Goal: Task Accomplishment & Management: Use online tool/utility

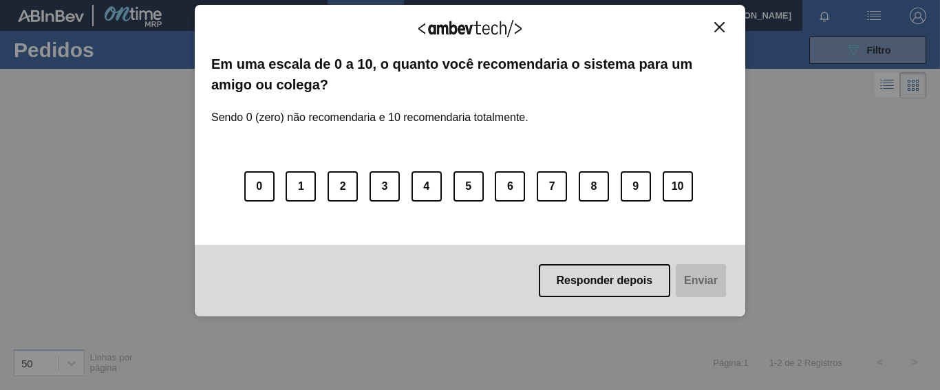
drag, startPoint x: 719, startPoint y: 25, endPoint x: 710, endPoint y: 33, distance: 11.2
click at [718, 25] on img "Close" at bounding box center [719, 27] width 10 height 10
click at [712, 14] on div "Agradecemos seu feedback! Em uma escala de 0 a 10, o quanto você recomendaria o…" at bounding box center [470, 161] width 551 height 313
drag, startPoint x: 718, startPoint y: 27, endPoint x: 726, endPoint y: 34, distance: 10.8
click at [719, 27] on img "Close" at bounding box center [719, 27] width 10 height 10
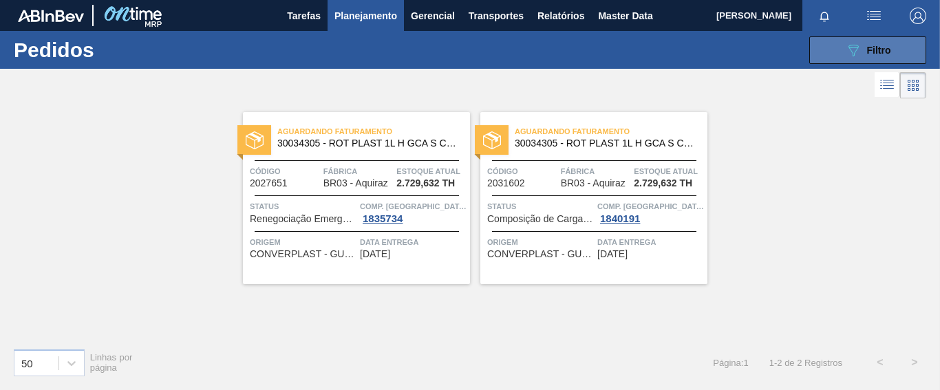
click at [837, 61] on button "089F7B8B-B2A5-4AFE-B5C0-19BA573D28AC Filtro" at bounding box center [867, 50] width 117 height 28
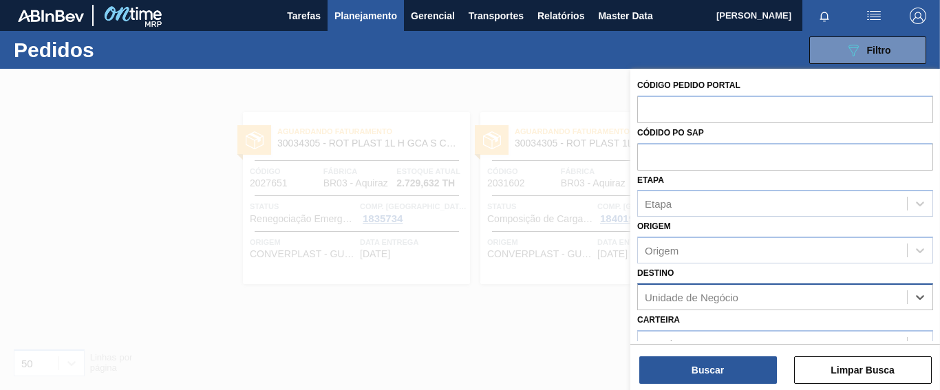
click at [871, 297] on div "Unidade de Negócio" at bounding box center [772, 297] width 269 height 20
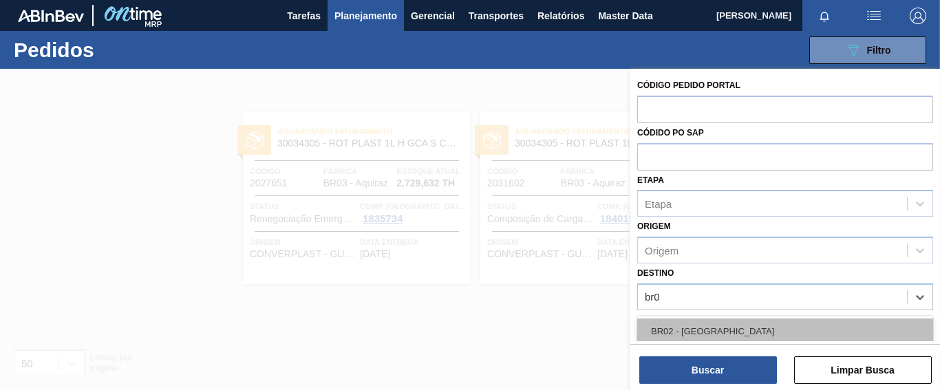
type input "br03"
click at [685, 337] on div "BR03 - Aquiraz" at bounding box center [785, 331] width 296 height 25
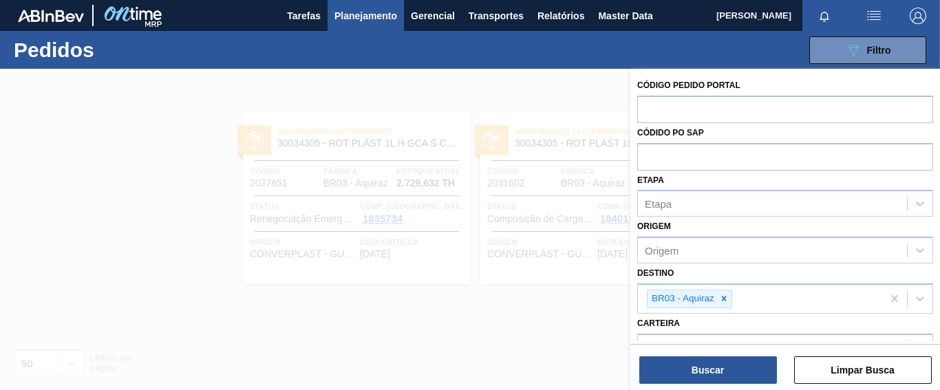
click at [568, 304] on div at bounding box center [470, 264] width 940 height 390
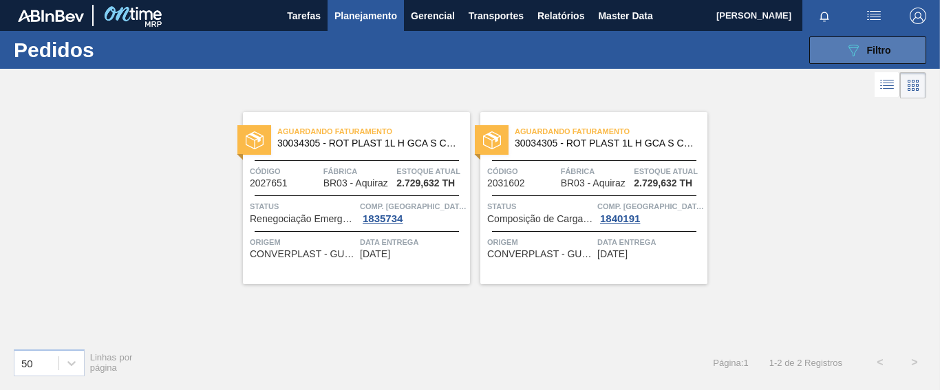
drag, startPoint x: 829, startPoint y: 45, endPoint x: 834, endPoint y: 56, distance: 12.4
click at [831, 45] on button "089F7B8B-B2A5-4AFE-B5C0-19BA573D28AC Filtro" at bounding box center [867, 50] width 117 height 28
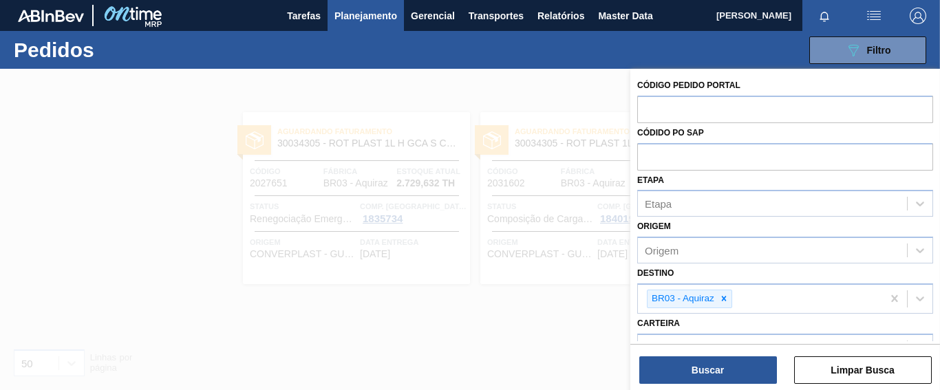
scroll to position [194, 0]
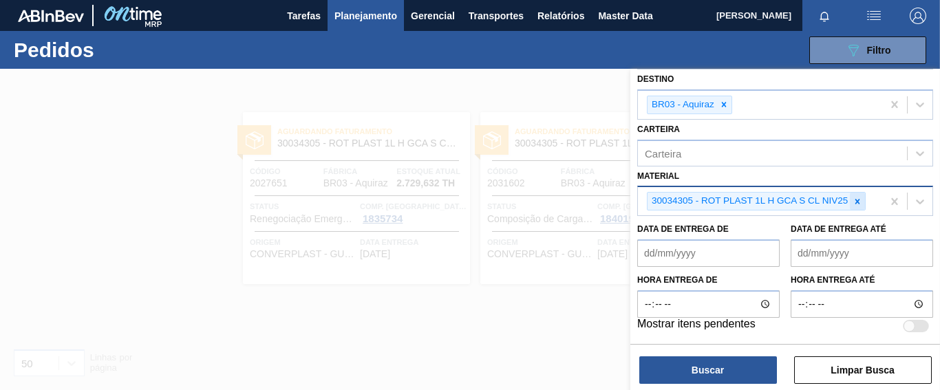
click at [857, 204] on icon at bounding box center [858, 202] width 10 height 10
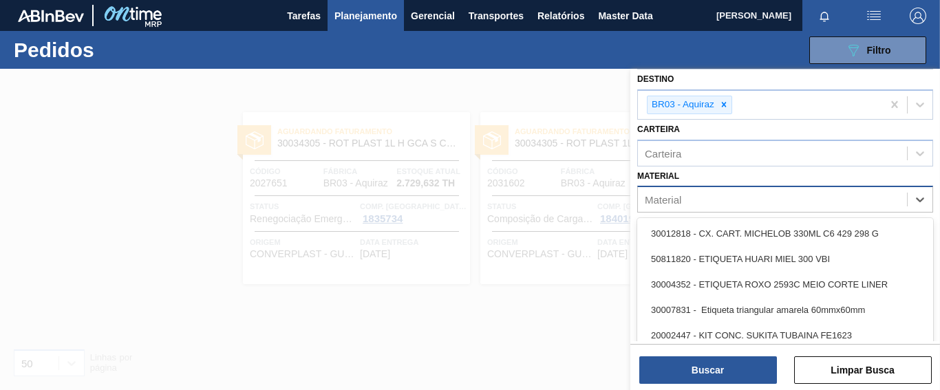
click at [675, 196] on div "Material" at bounding box center [772, 200] width 269 height 20
paste input "30003518"
type input "30003518"
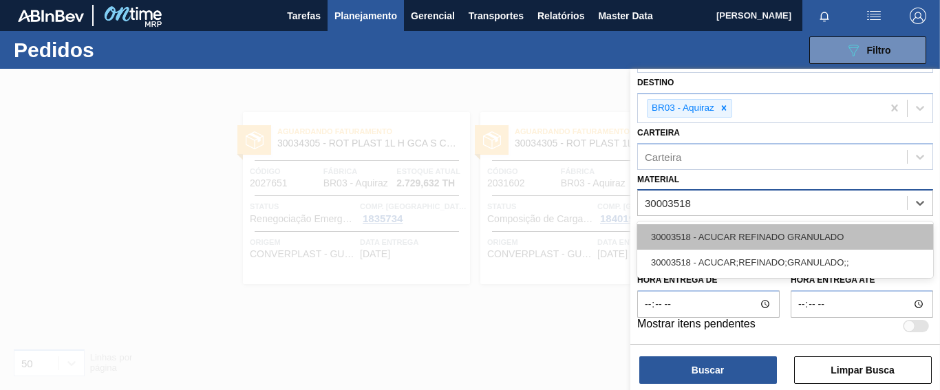
click at [701, 238] on div "30003518 - ACUCAR REFINADO GRANULADO" at bounding box center [785, 236] width 296 height 25
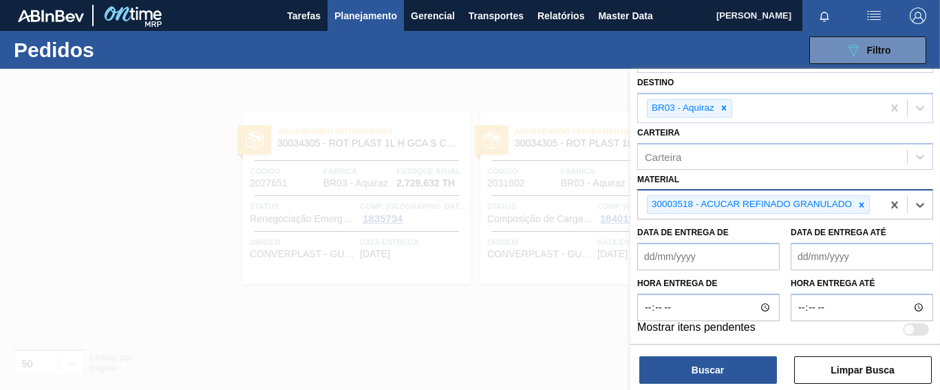
scroll to position [194, 0]
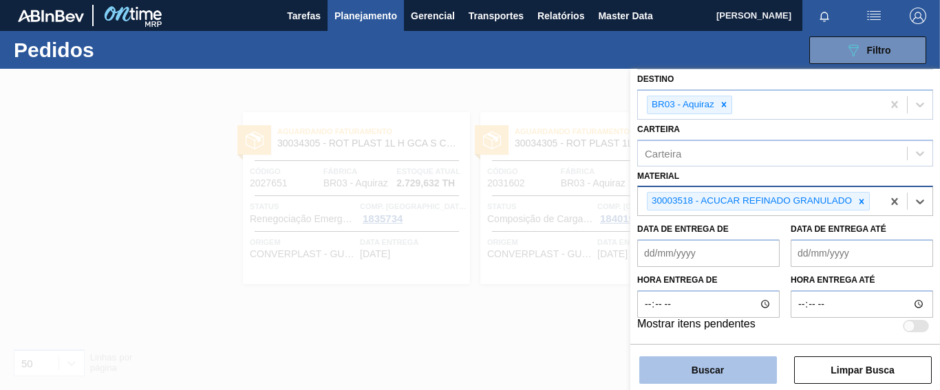
click at [755, 374] on button "Buscar" at bounding box center [708, 371] width 138 height 28
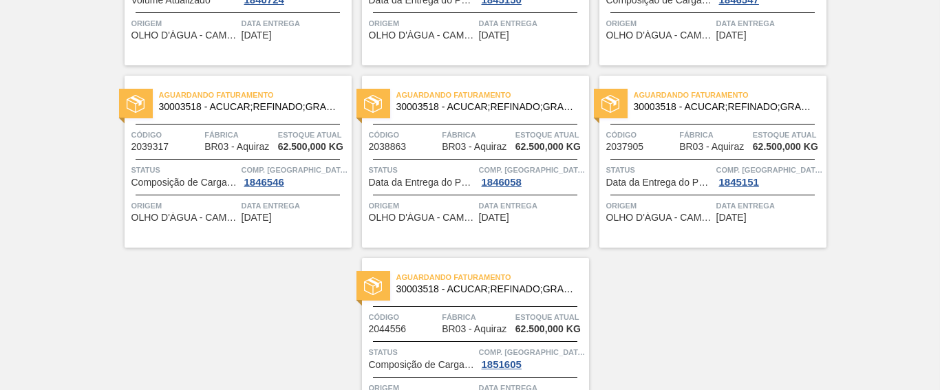
scroll to position [492, 0]
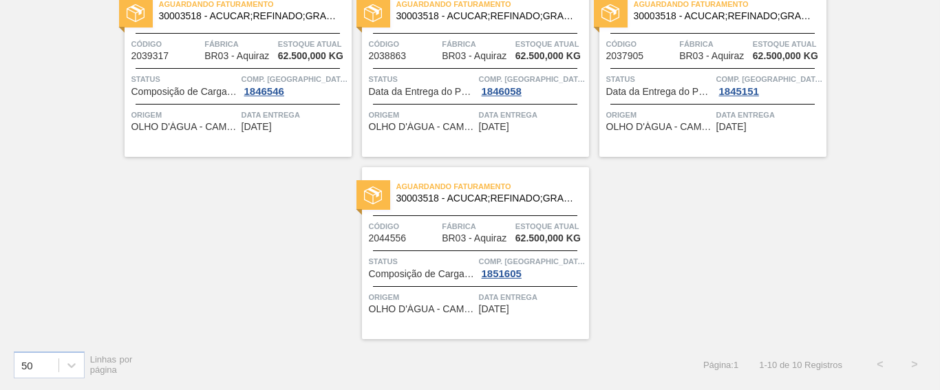
click at [407, 297] on span "Origem" at bounding box center [422, 297] width 107 height 14
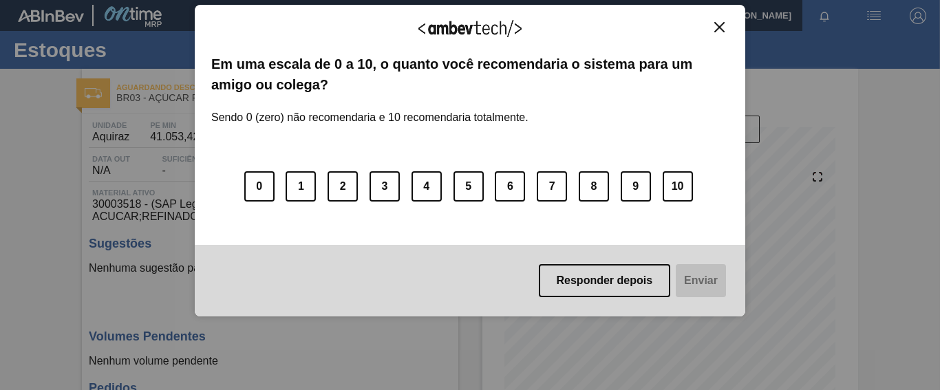
click at [720, 27] on img "Close" at bounding box center [719, 27] width 10 height 10
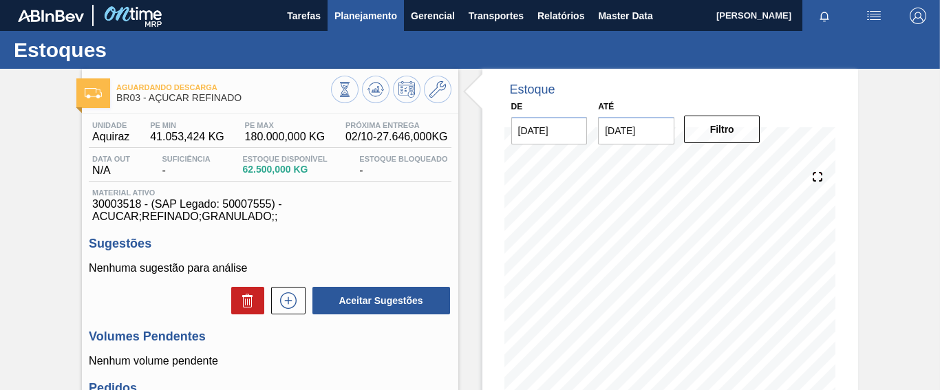
click at [369, 14] on span "Planejamento" at bounding box center [366, 16] width 63 height 17
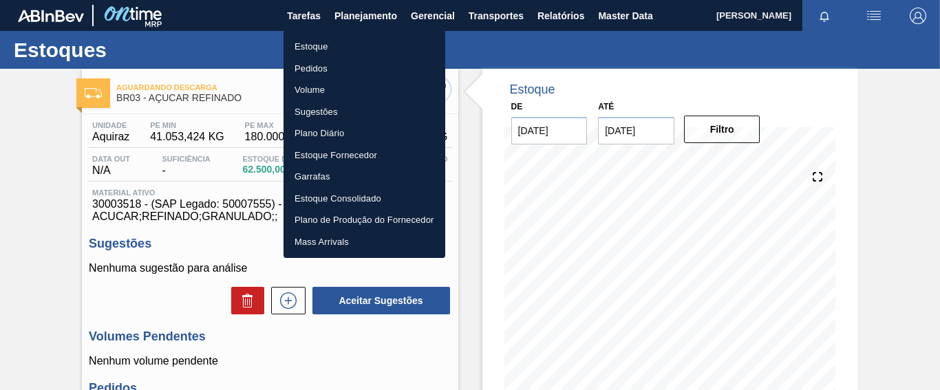
click at [318, 67] on li "Pedidos" at bounding box center [365, 69] width 162 height 22
